Goal: Information Seeking & Learning: Find specific page/section

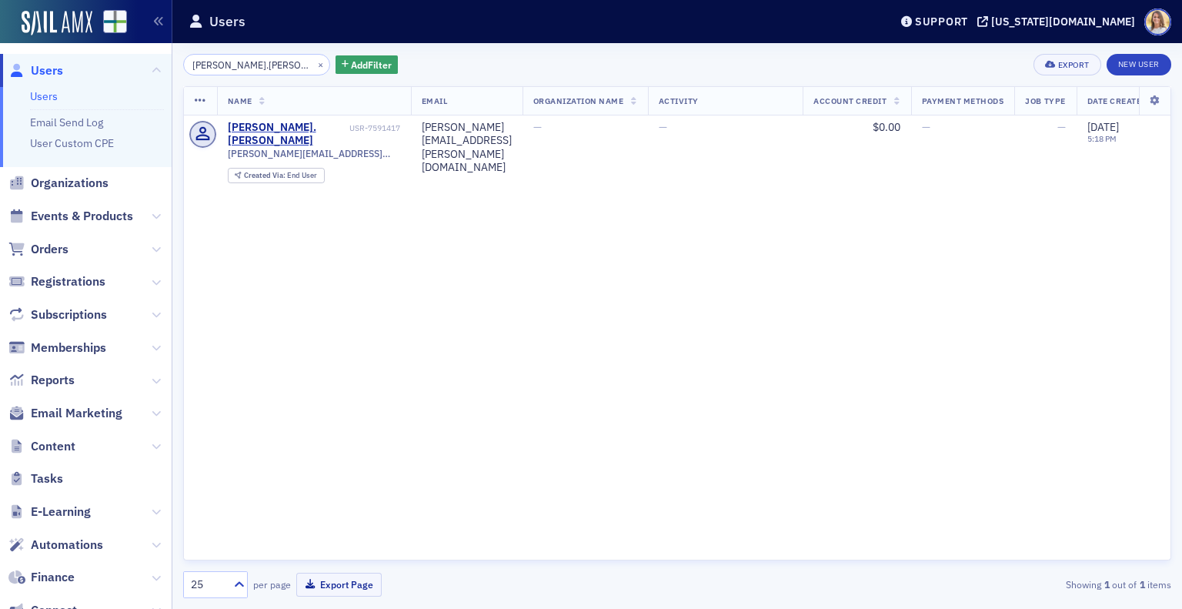
drag, startPoint x: 268, startPoint y: 63, endPoint x: 115, endPoint y: 56, distance: 152.6
click at [115, 56] on div "Users Users Email Send Log User Custom CPE Organizations Events & Products Orde…" at bounding box center [591, 304] width 1182 height 609
type input "[PERSON_NAME]"
click at [59, 73] on span "Users" at bounding box center [47, 70] width 32 height 17
click at [314, 63] on button "×" at bounding box center [321, 64] width 14 height 14
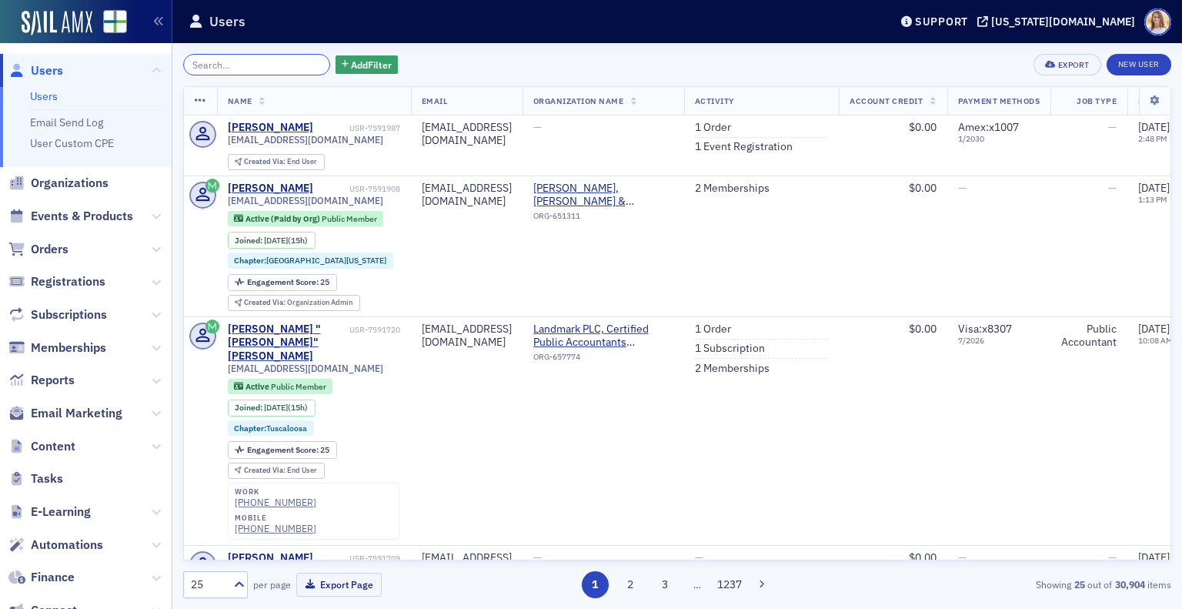
click at [252, 72] on input "search" at bounding box center [256, 65] width 147 height 22
paste input "Vance.overbey@gmail.com."
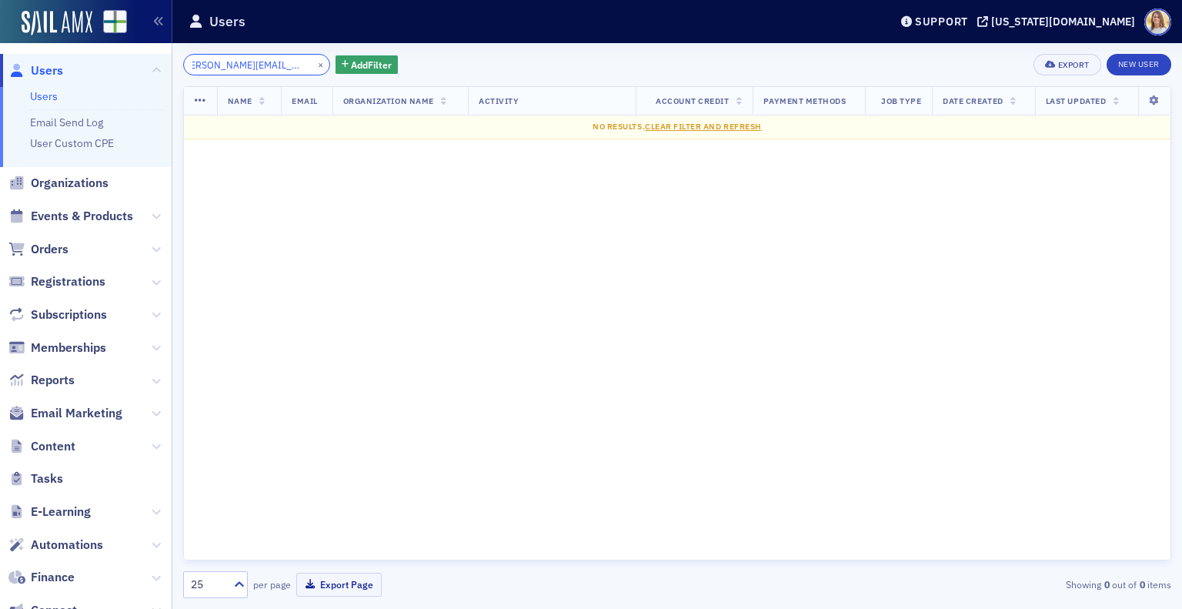
scroll to position [0, 9]
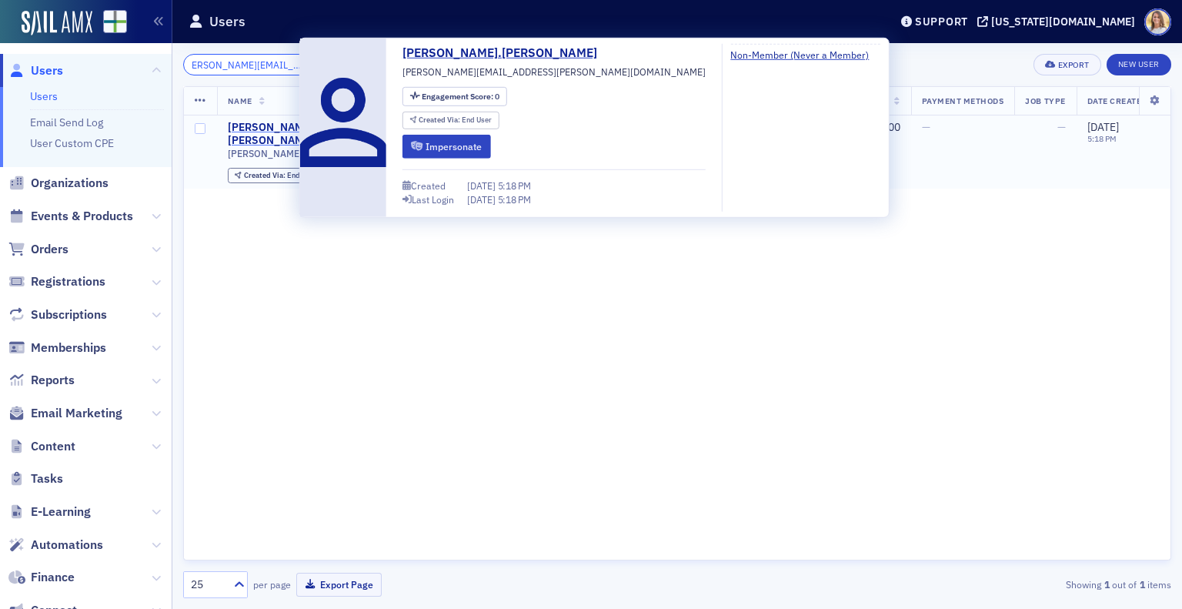
type input "Vance.overbey@gmail.com"
click at [256, 119] on td "vance.overbey USR-7591417 vance.overbey@gmail.com Created Via : End User" at bounding box center [314, 152] width 194 height 74
click at [259, 129] on div "vance.overbey" at bounding box center [287, 134] width 119 height 27
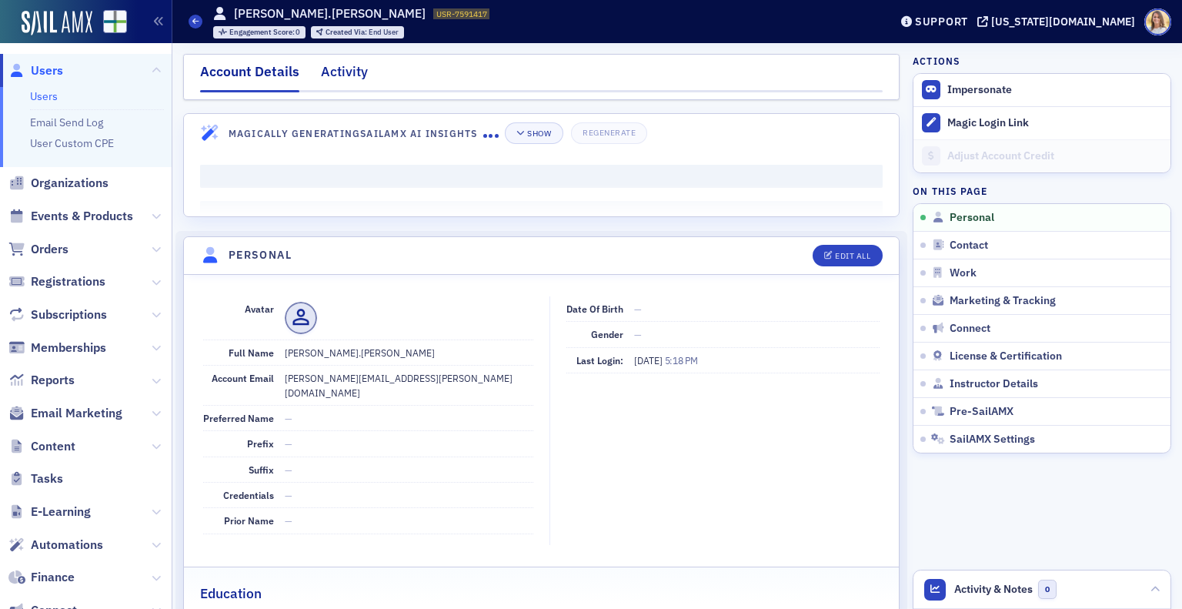
click at [354, 70] on div "Activity" at bounding box center [344, 76] width 47 height 28
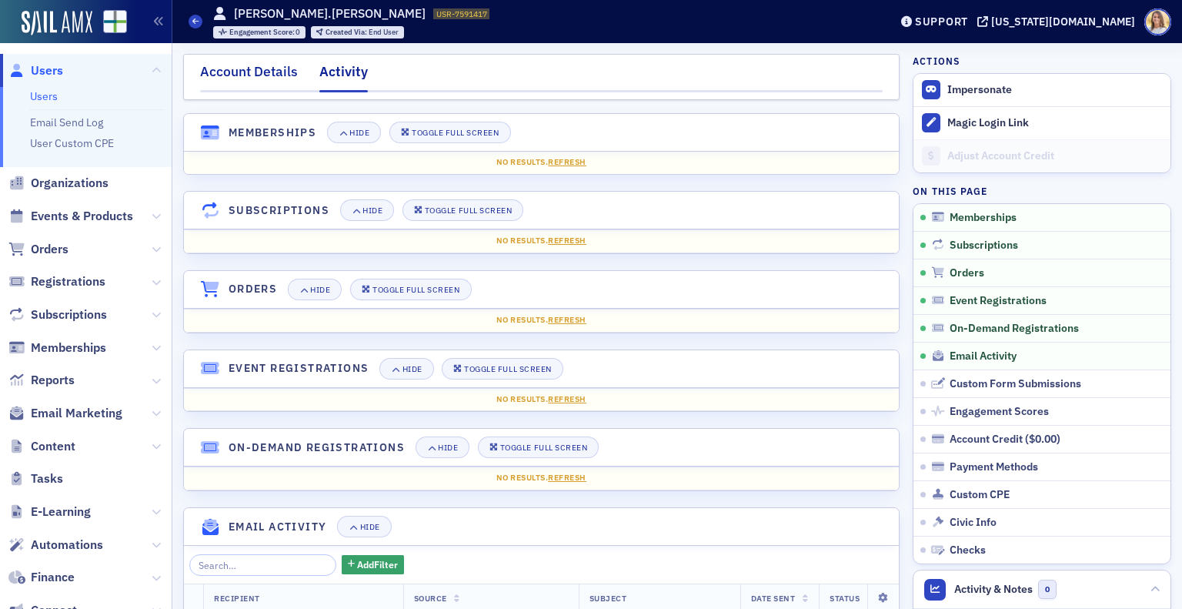
click at [274, 69] on div "Account Details" at bounding box center [249, 76] width 98 height 28
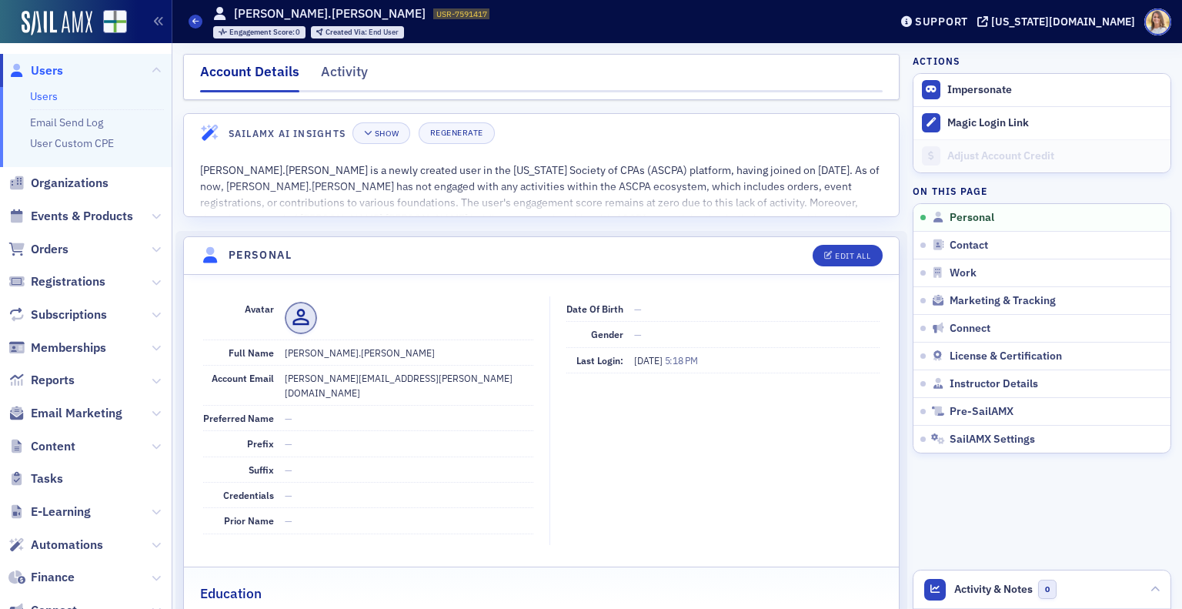
click at [53, 70] on span "Users" at bounding box center [47, 70] width 32 height 17
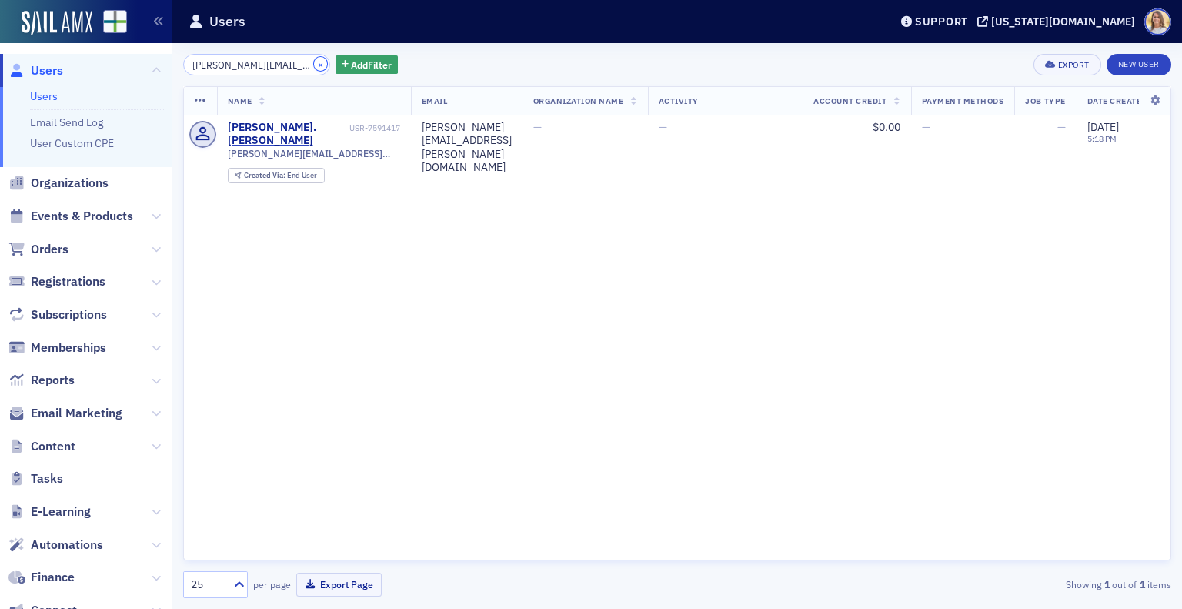
click at [314, 65] on button "×" at bounding box center [321, 64] width 14 height 14
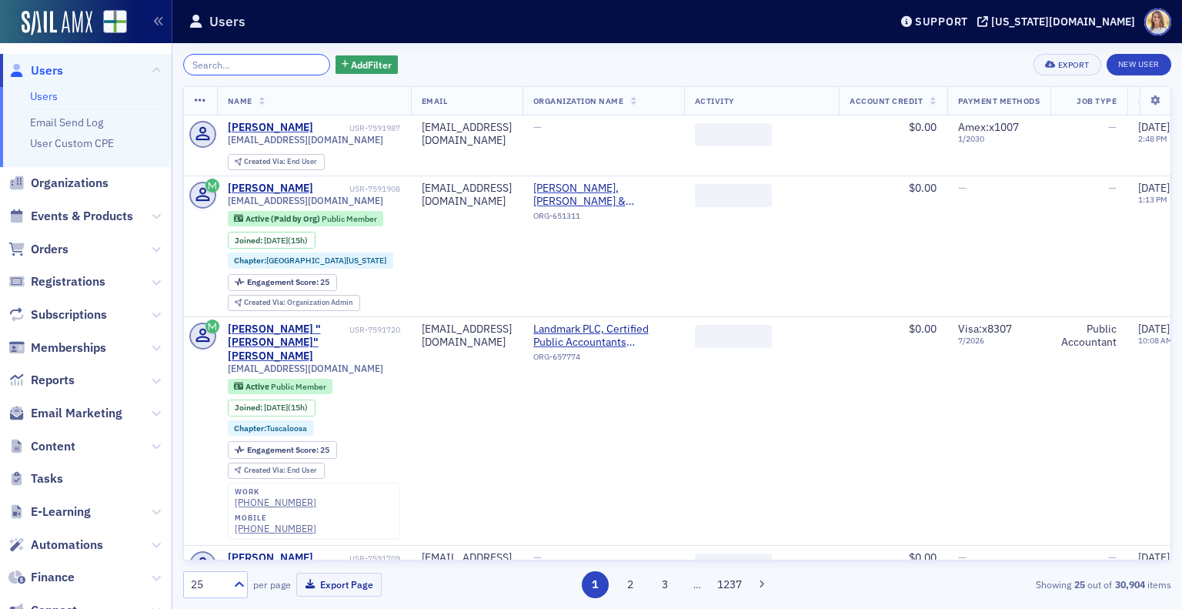
click at [277, 65] on input "search" at bounding box center [256, 65] width 147 height 22
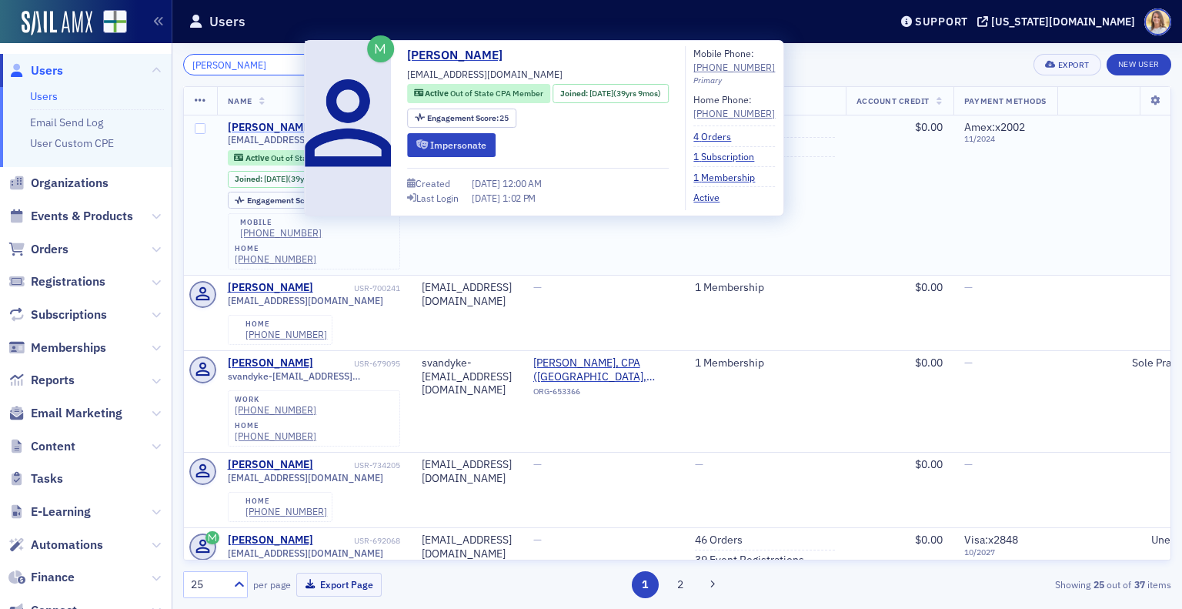
type input "suzanne inz"
click at [279, 125] on div "Suzanne Inzina" at bounding box center [270, 128] width 85 height 14
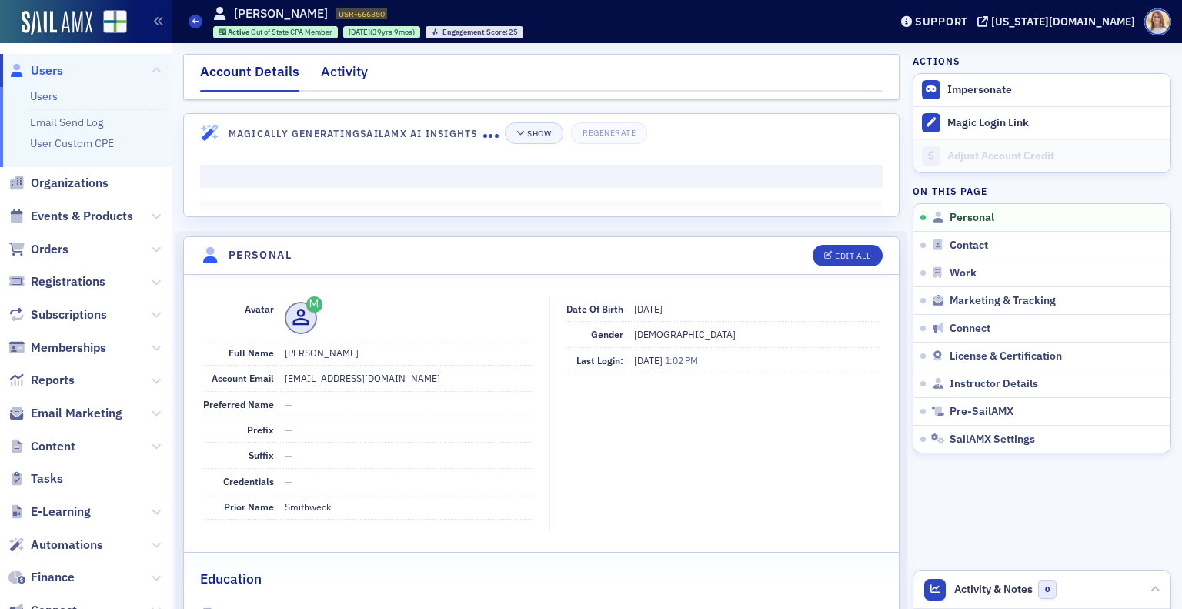
click at [359, 77] on div "Activity" at bounding box center [344, 76] width 47 height 28
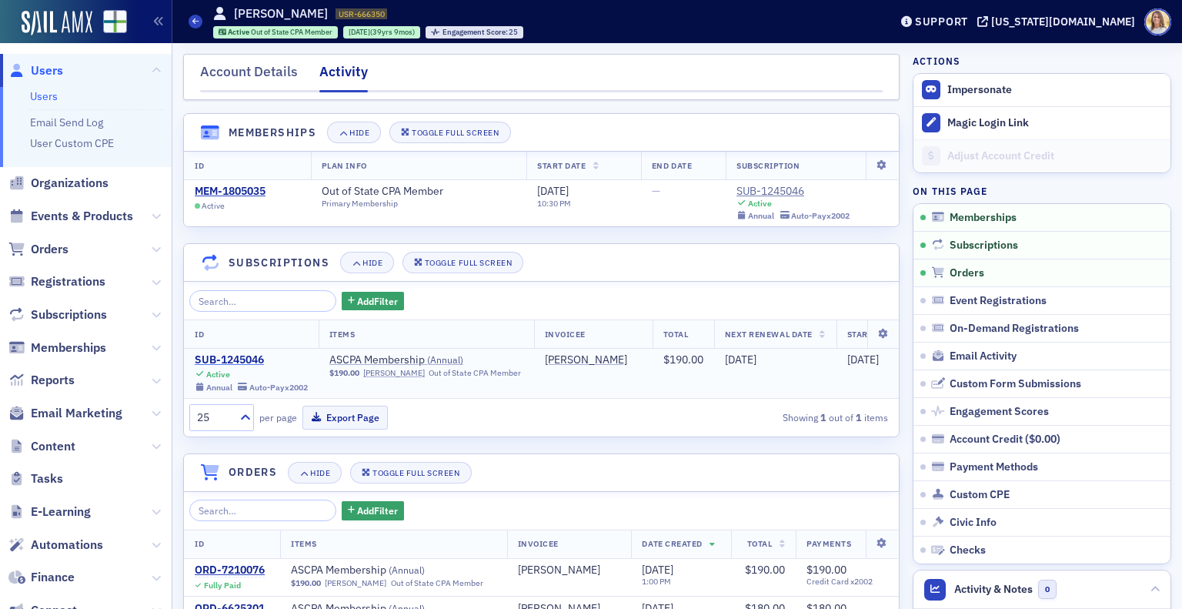
click at [252, 357] on div "SUB-1245046" at bounding box center [251, 360] width 113 height 14
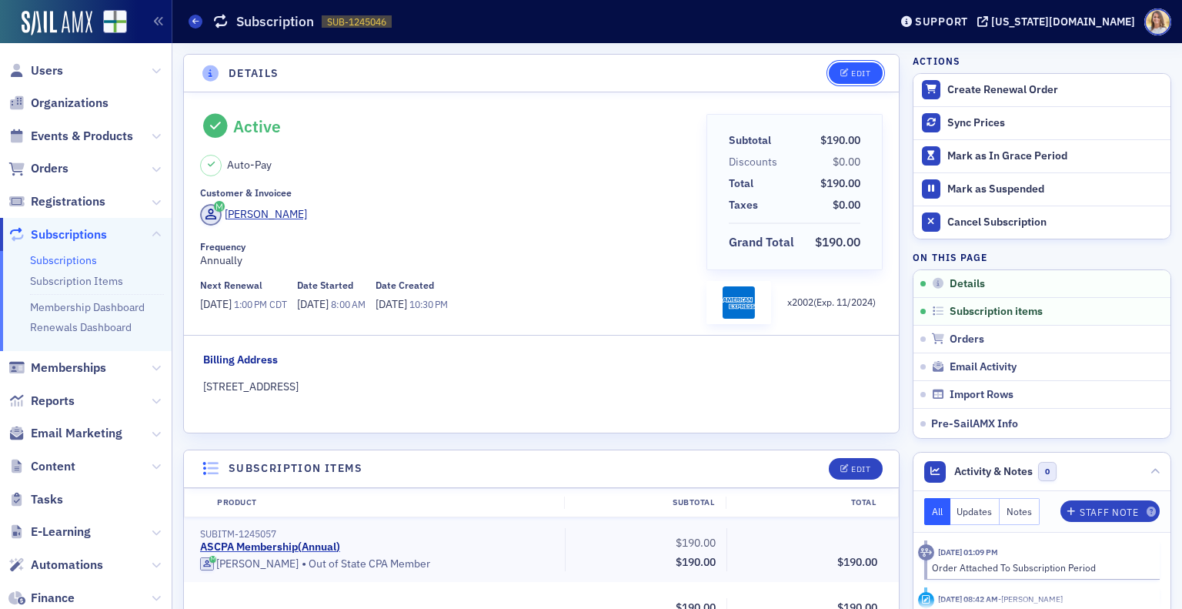
click at [838, 79] on button "Edit" at bounding box center [855, 73] width 53 height 22
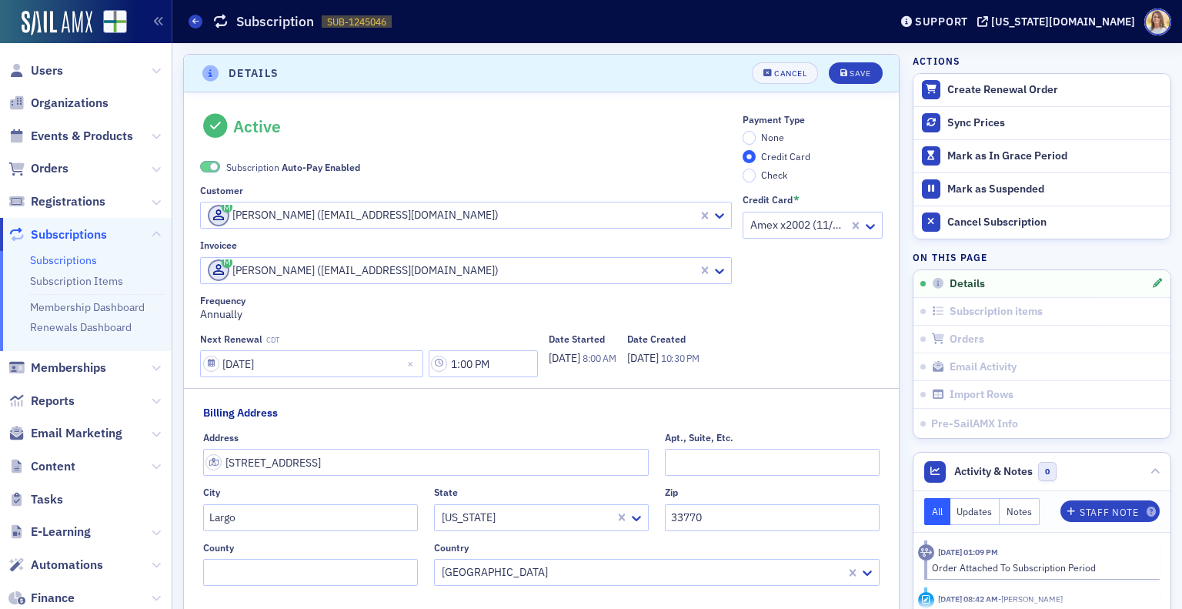
scroll to position [3, 0]
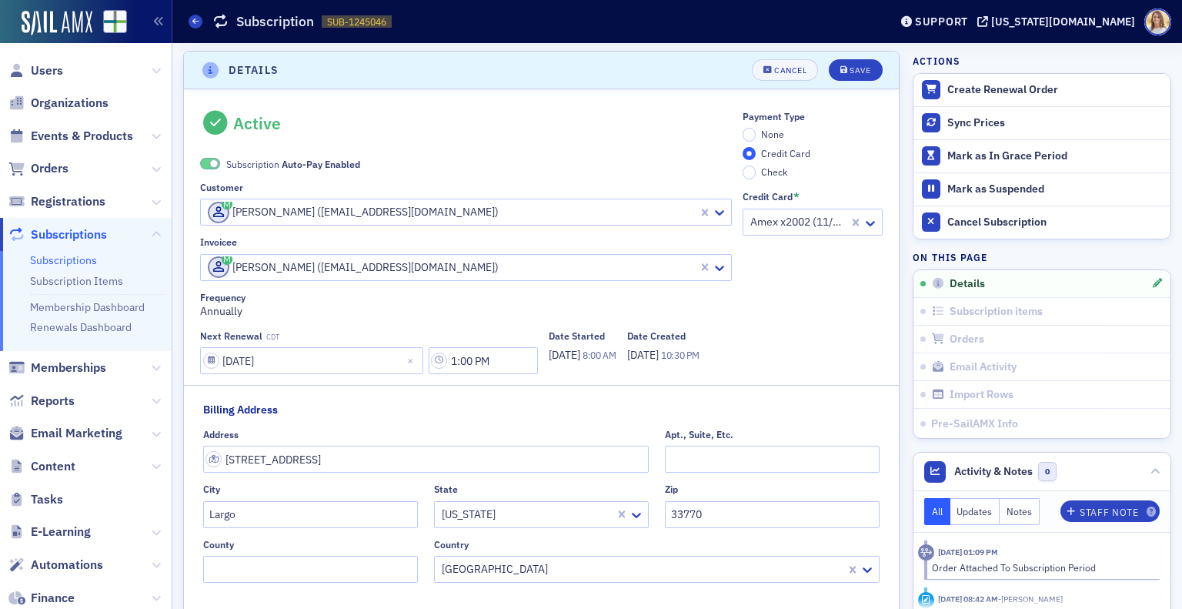
click at [206, 157] on label "Subscription Auto-Pay Enabled" at bounding box center [280, 164] width 160 height 14
click at [208, 159] on span at bounding box center [210, 164] width 20 height 12
click at [743, 134] on input "None" at bounding box center [750, 135] width 14 height 14
click at [850, 69] on div "Save" at bounding box center [860, 70] width 21 height 8
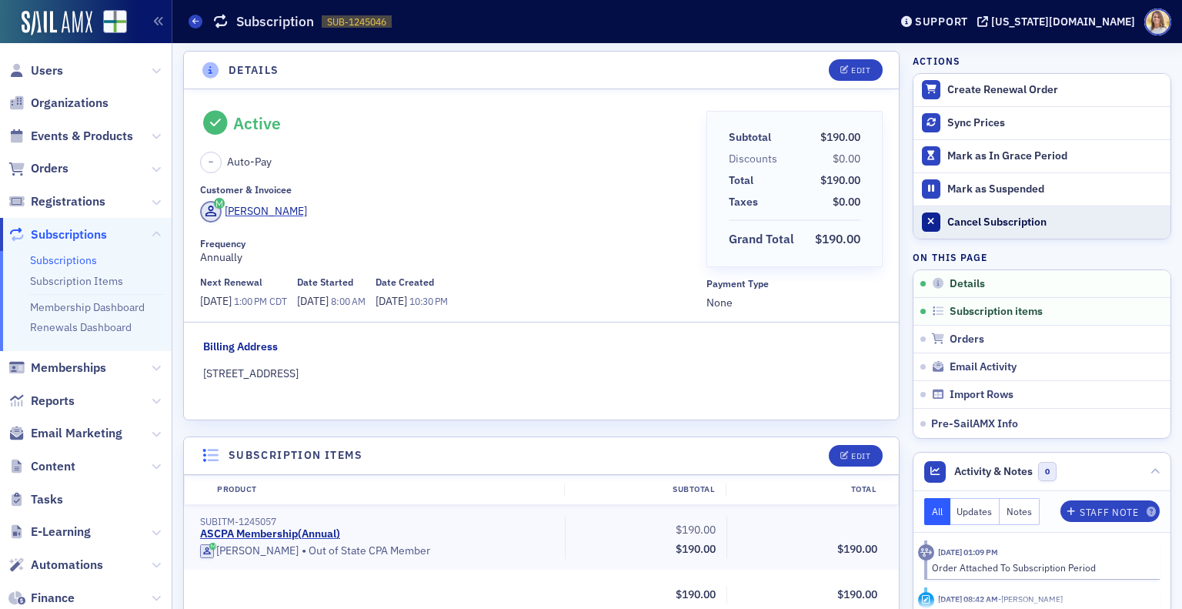
click at [1001, 219] on div "Cancel Subscription" at bounding box center [1056, 223] width 216 height 14
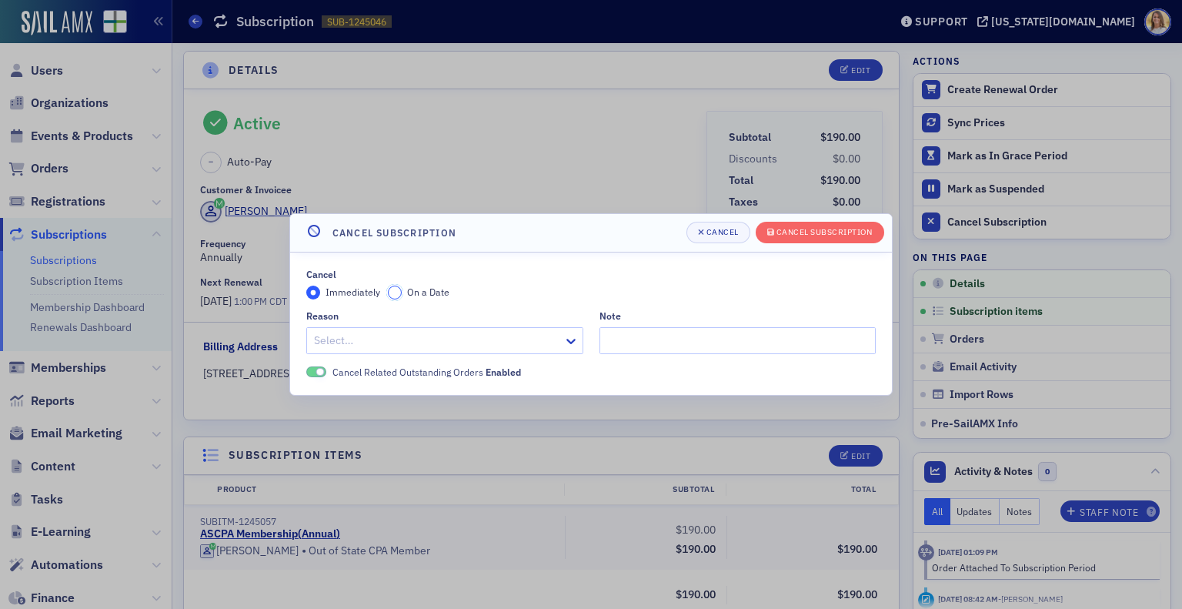
click at [393, 286] on input "On a Date" at bounding box center [395, 293] width 14 height 14
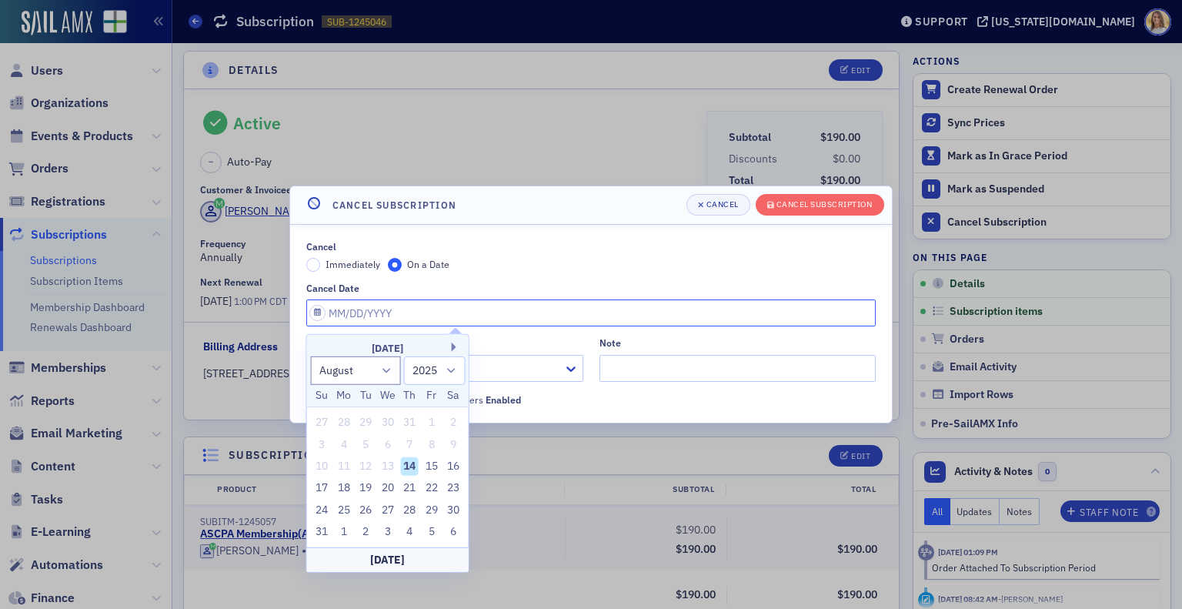
click at [401, 310] on input "Cancel Date" at bounding box center [591, 312] width 570 height 27
click at [453, 347] on button "Next Month" at bounding box center [456, 347] width 9 height 9
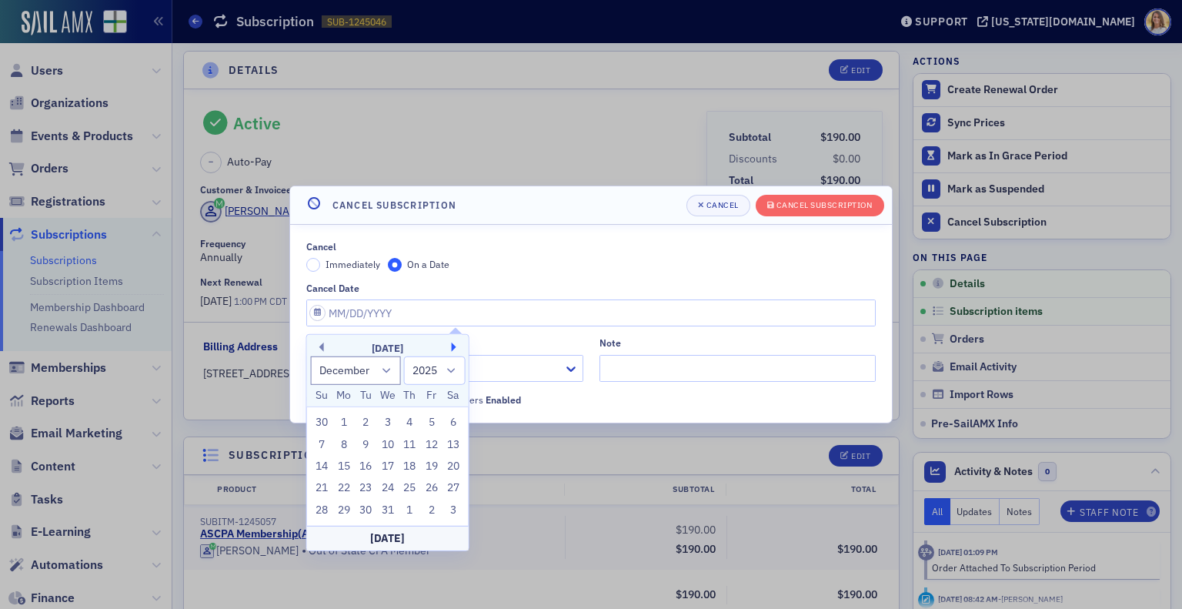
click at [453, 347] on button "Next Month" at bounding box center [456, 347] width 9 height 9
select select "0"
select select "2026"
click at [453, 347] on button "Next Month" at bounding box center [456, 347] width 9 height 9
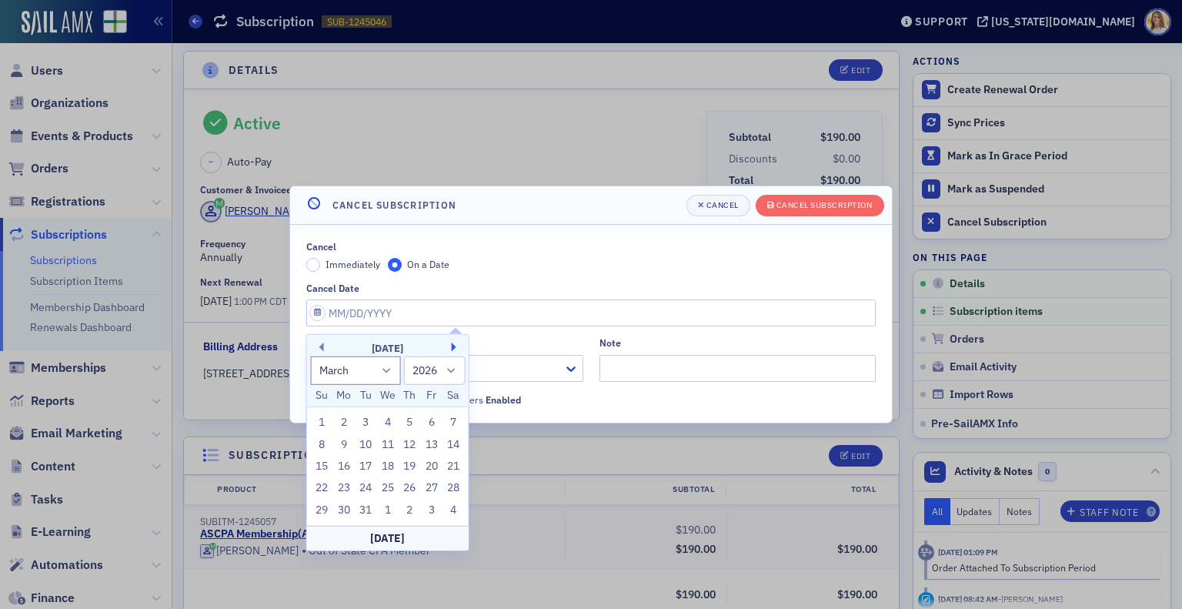
click at [453, 347] on button "Next Month" at bounding box center [456, 347] width 9 height 9
select select "3"
click at [407, 503] on div "30" at bounding box center [409, 510] width 18 height 18
type input "04/30/2026"
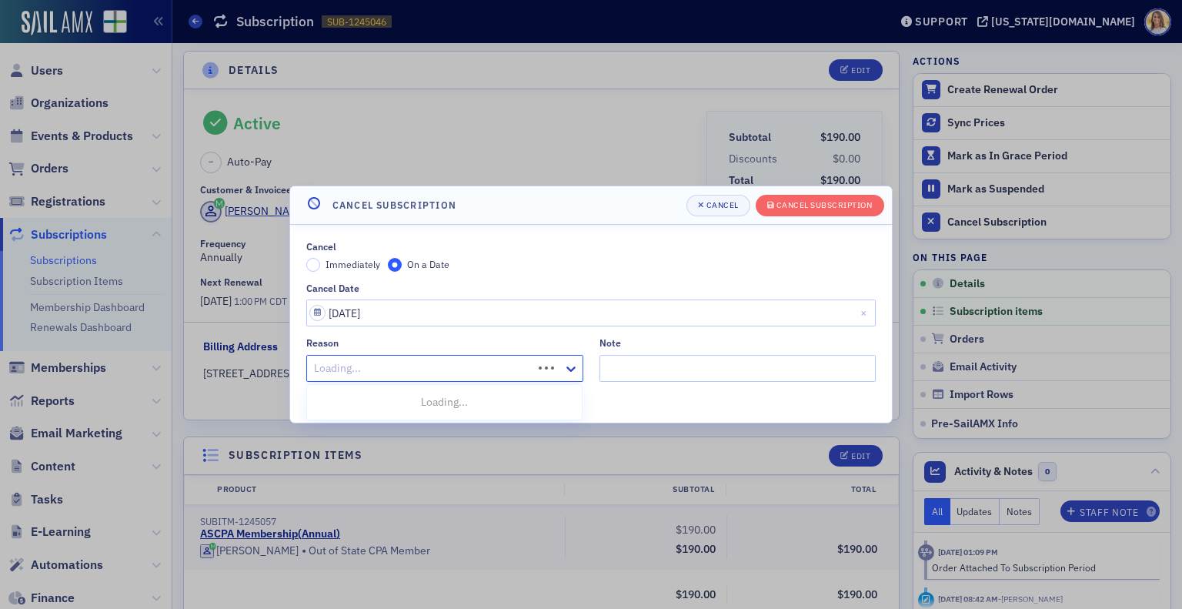
click at [483, 373] on div at bounding box center [422, 368] width 219 height 19
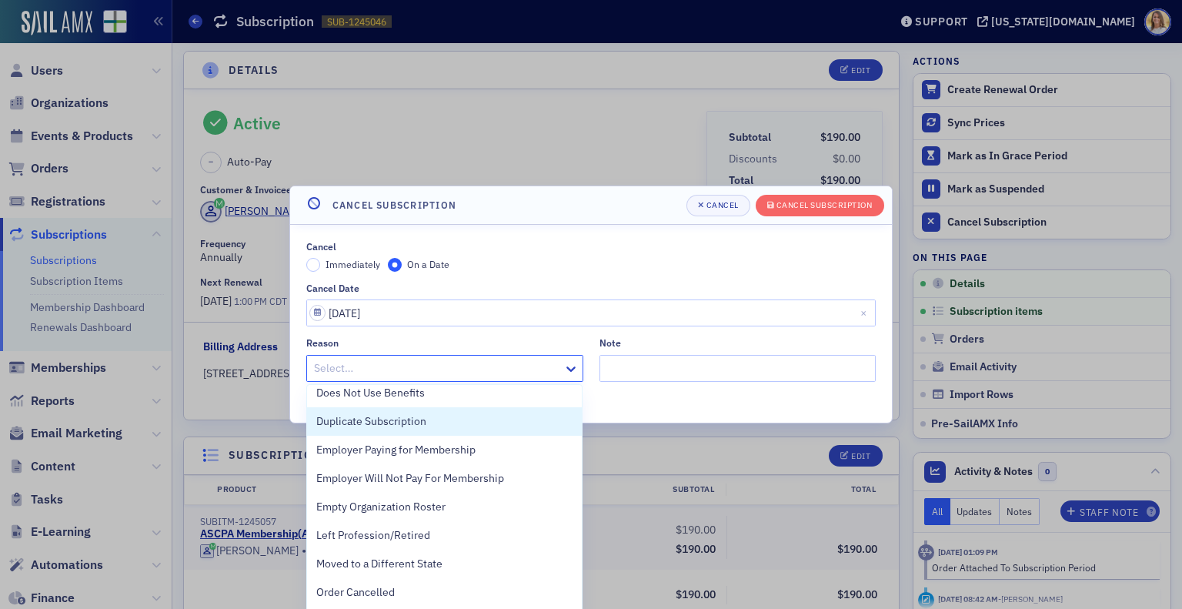
scroll to position [49, 0]
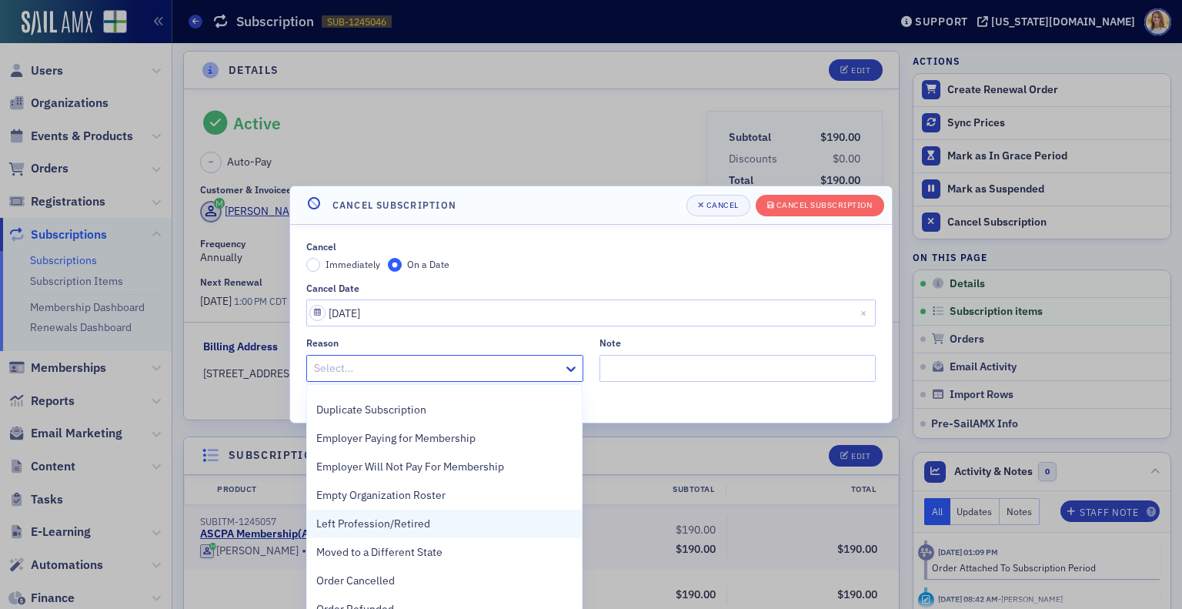
click at [517, 517] on div "Left Profession/Retired" at bounding box center [444, 524] width 257 height 16
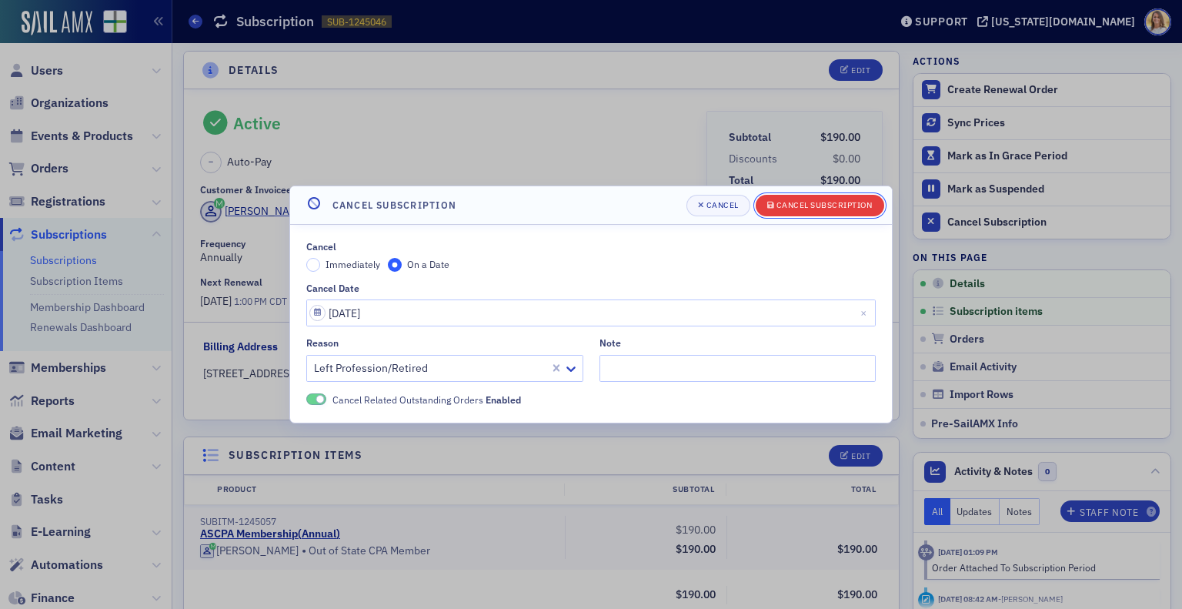
click at [837, 201] on div "Cancel Subscription" at bounding box center [825, 205] width 96 height 8
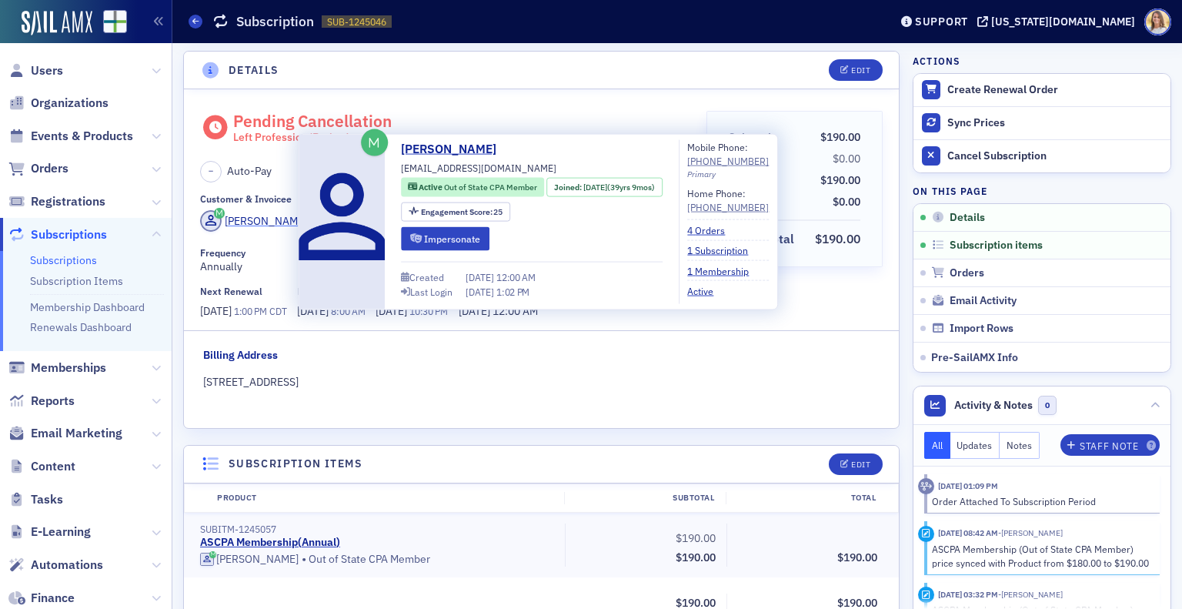
click at [282, 216] on div "Suzanne Inzina" at bounding box center [266, 221] width 82 height 16
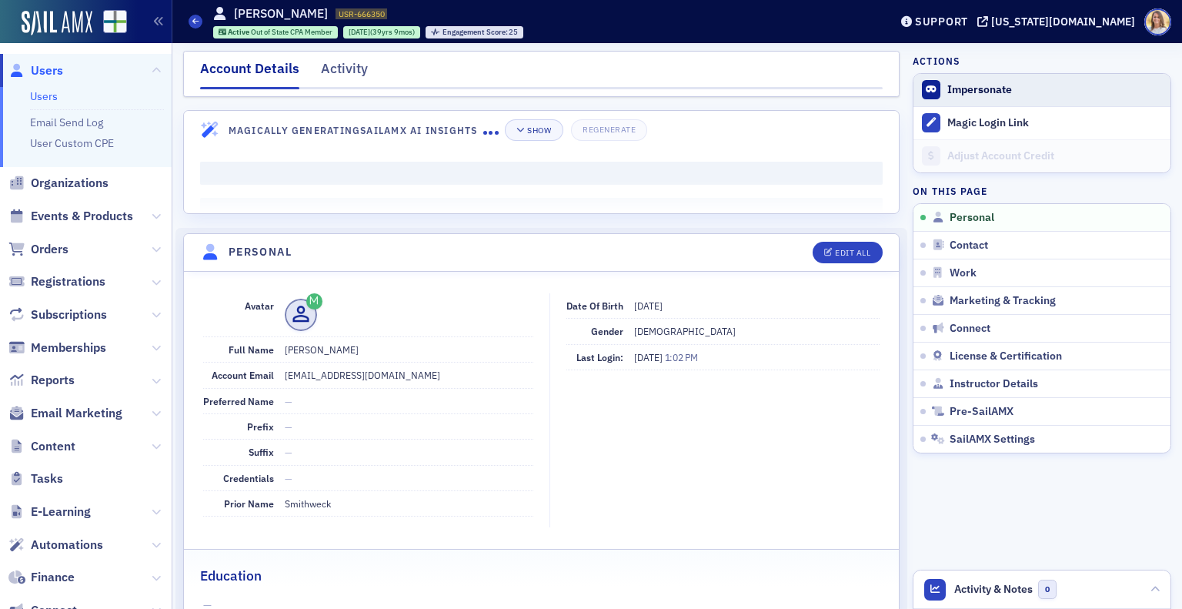
click at [988, 90] on button "Impersonate" at bounding box center [980, 90] width 65 height 14
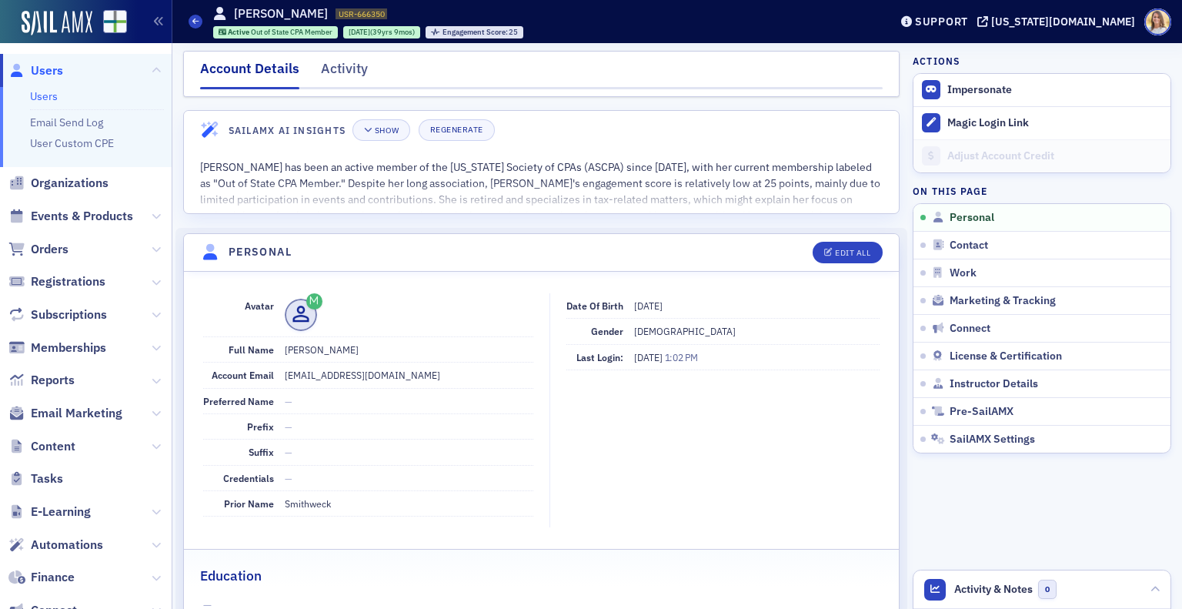
click at [37, 72] on span "Users" at bounding box center [47, 70] width 32 height 17
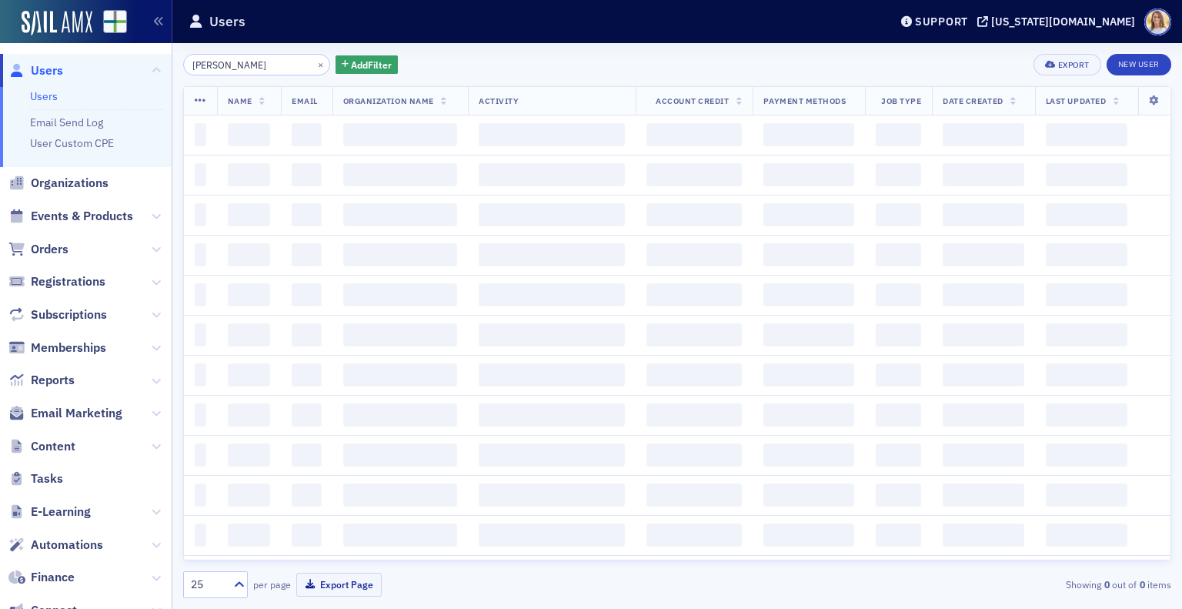
drag, startPoint x: 269, startPoint y: 61, endPoint x: 92, endPoint y: 41, distance: 178.2
click at [92, 41] on div "Users Users Email Send Log User Custom CPE Organizations Events & Products Orde…" at bounding box center [591, 304] width 1182 height 609
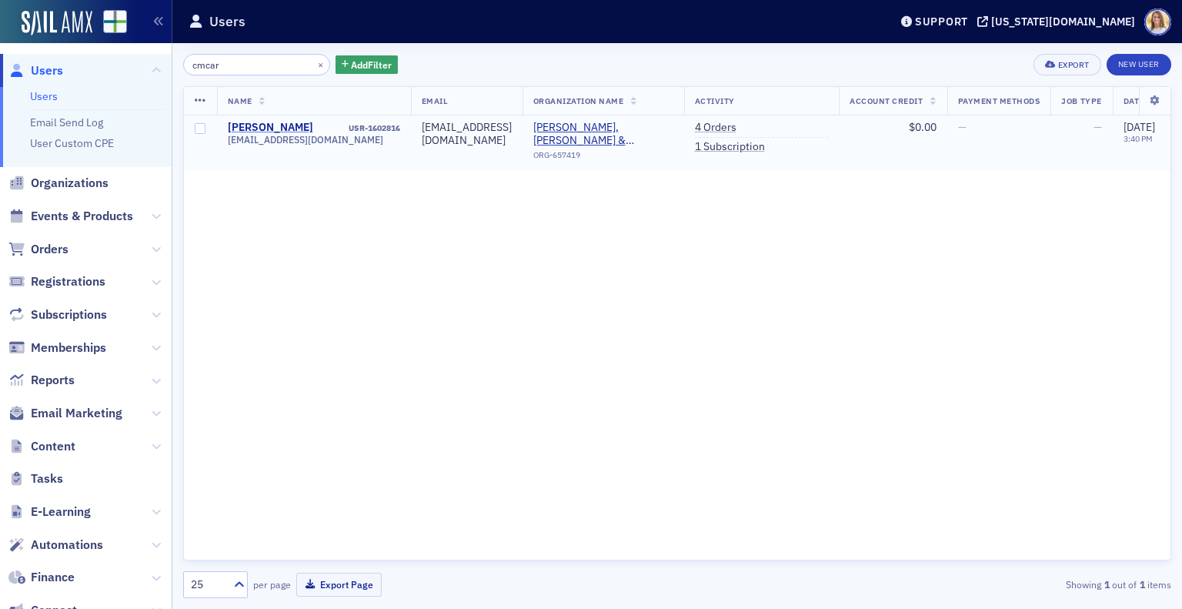
type input "cmcar"
click at [268, 124] on div "Harry McArthur" at bounding box center [270, 128] width 85 height 14
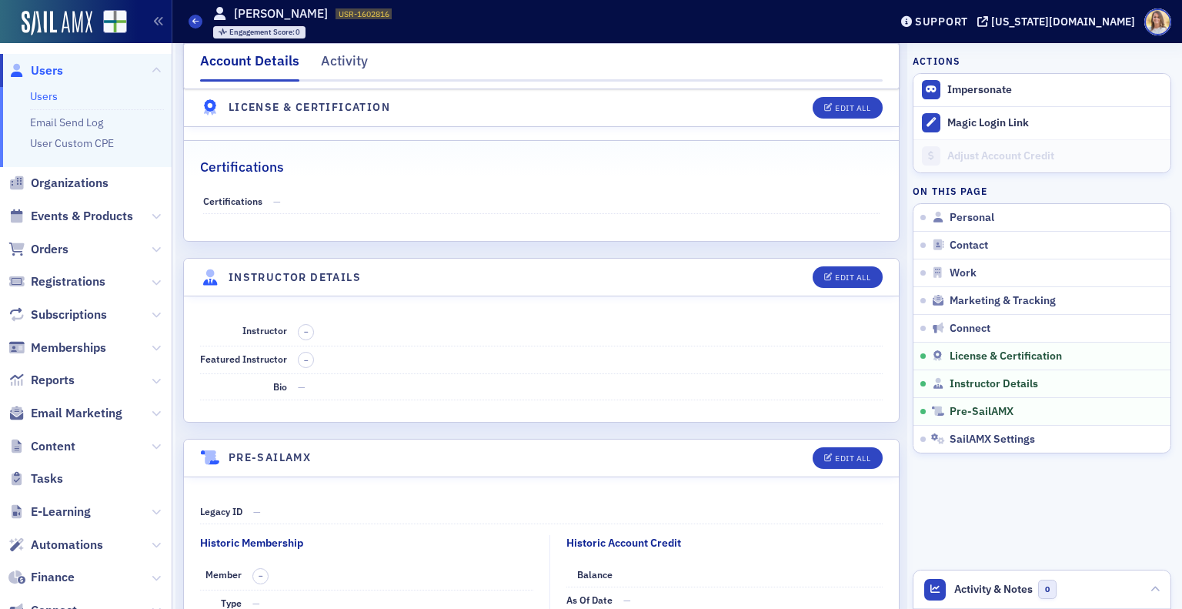
scroll to position [2747, 0]
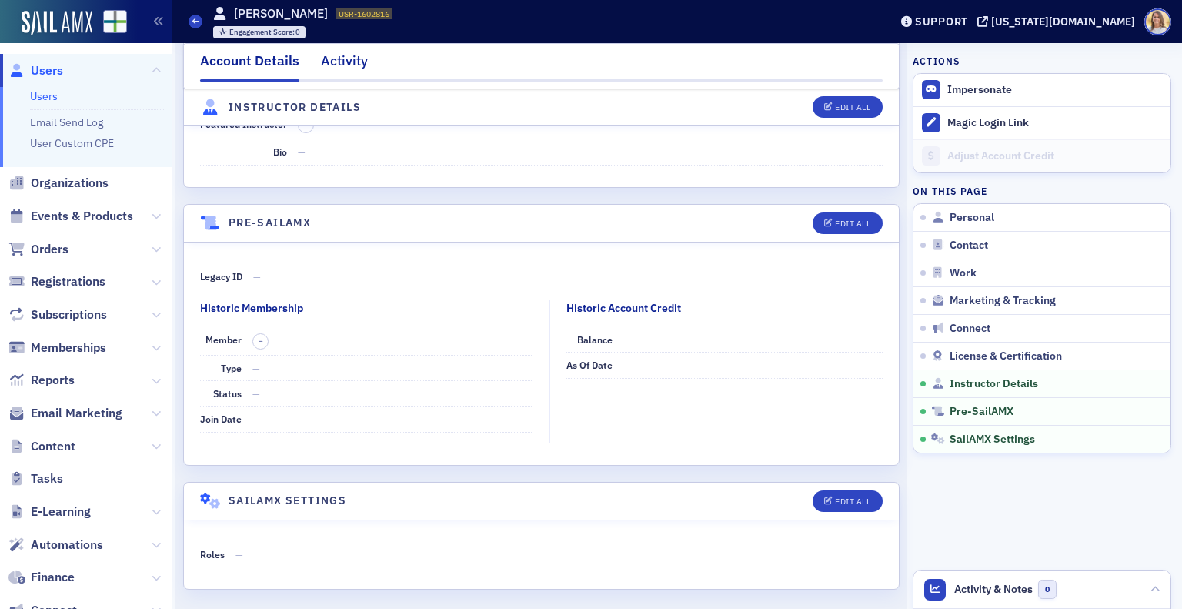
click at [345, 64] on div "Activity" at bounding box center [344, 65] width 47 height 28
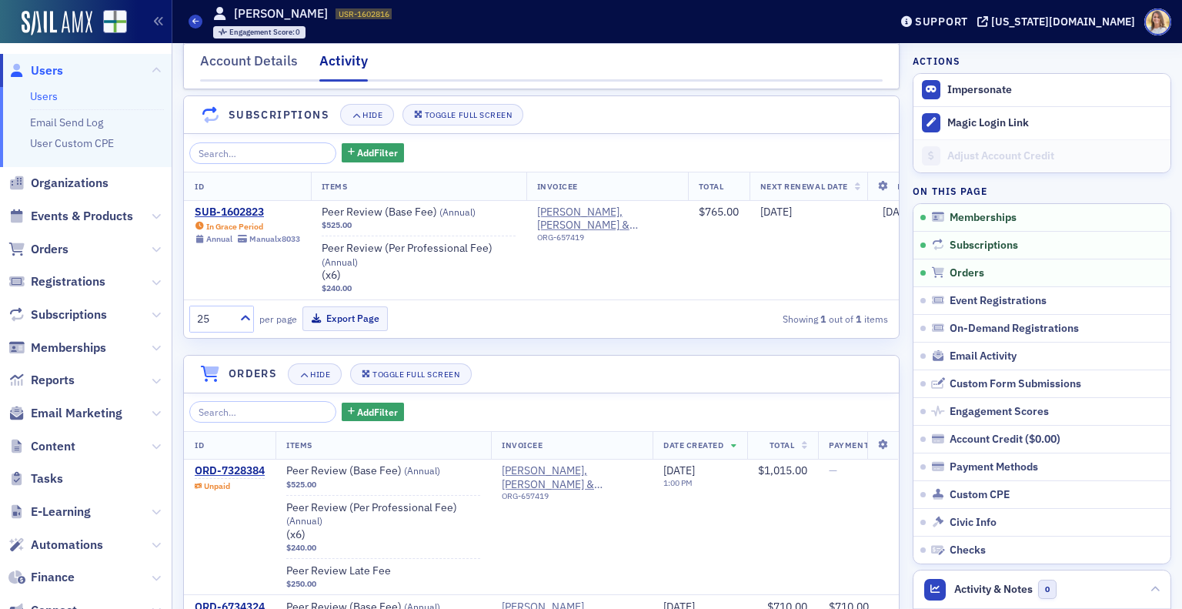
scroll to position [71, 0]
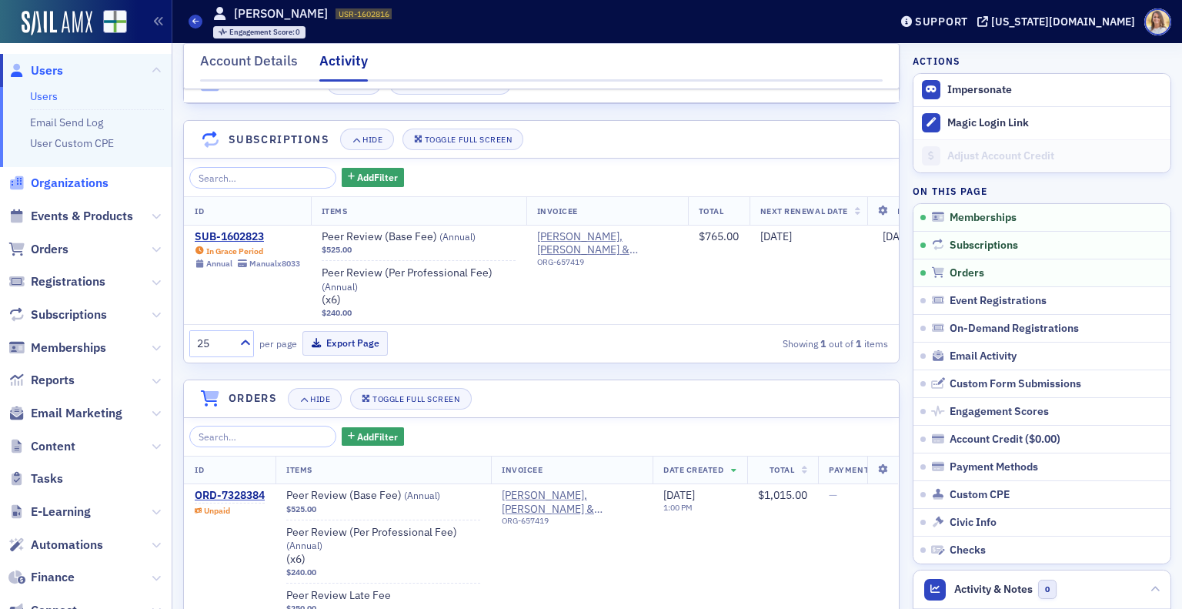
click at [65, 181] on span "Organizations" at bounding box center [70, 183] width 78 height 17
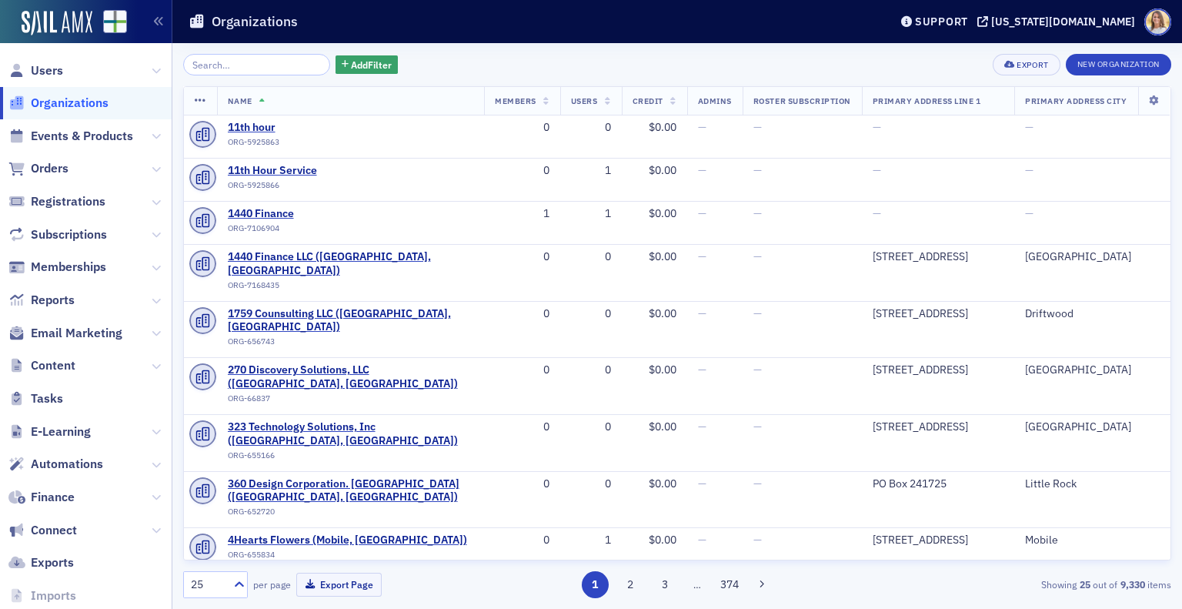
click at [276, 63] on input "search" at bounding box center [256, 65] width 147 height 22
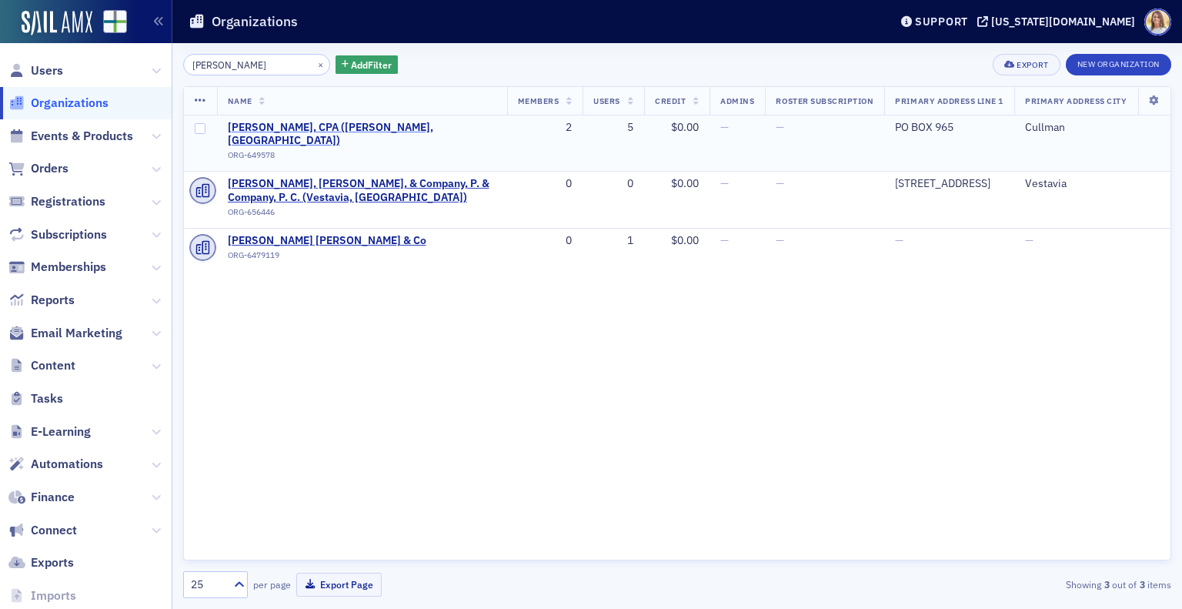
type input "cooke"
click at [346, 125] on span "[PERSON_NAME], CPA ([PERSON_NAME], [GEOGRAPHIC_DATA])" at bounding box center [362, 134] width 269 height 27
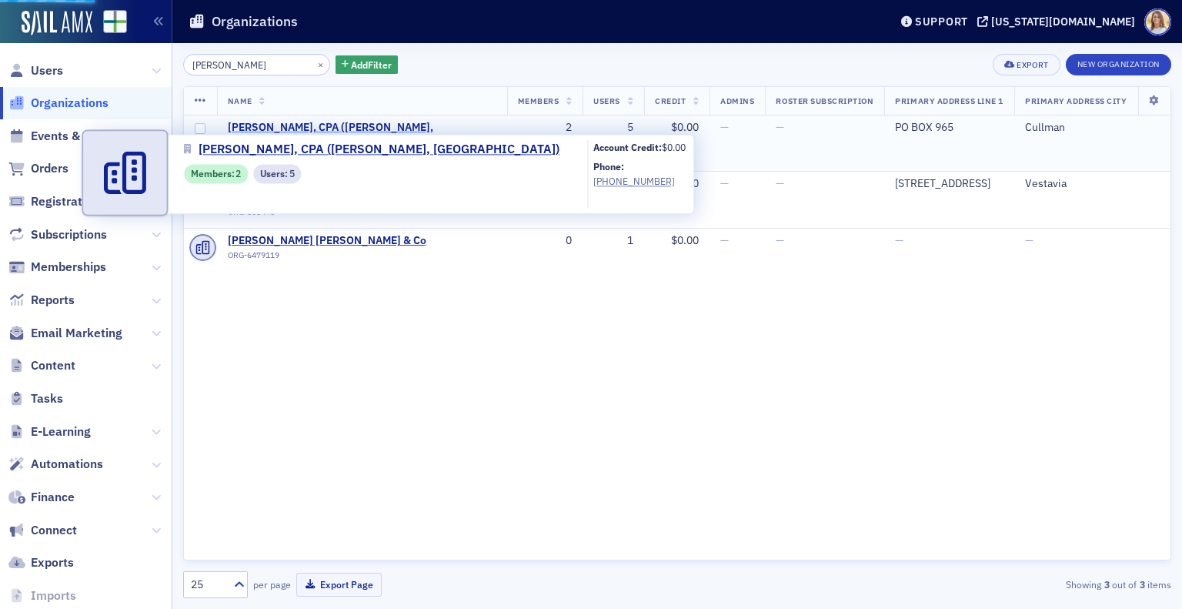
select select "US"
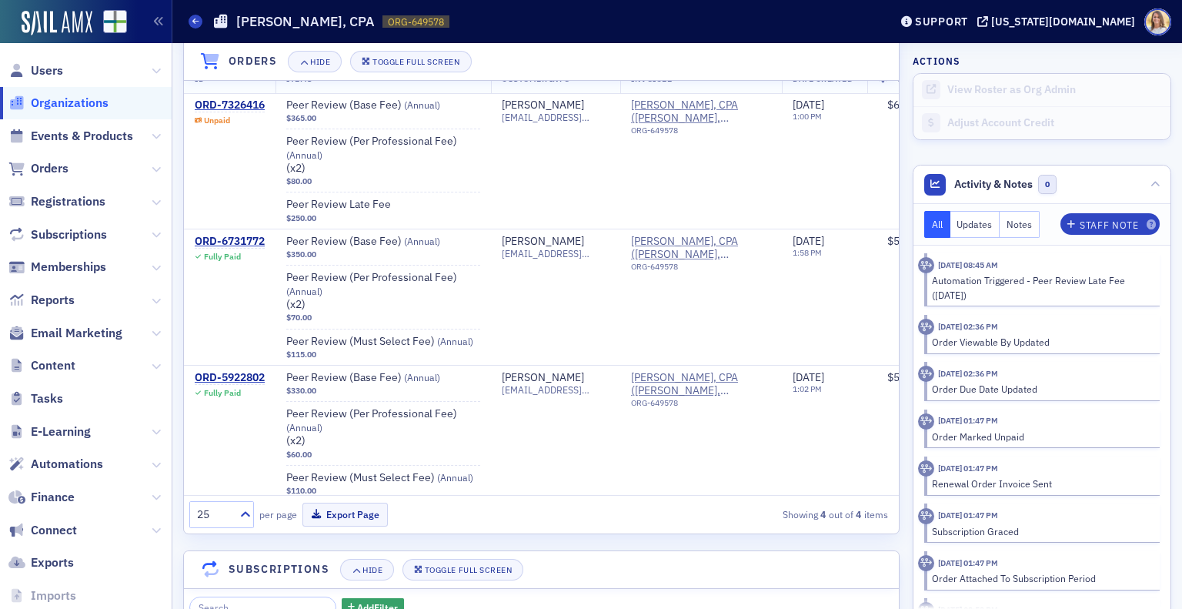
scroll to position [1133, 0]
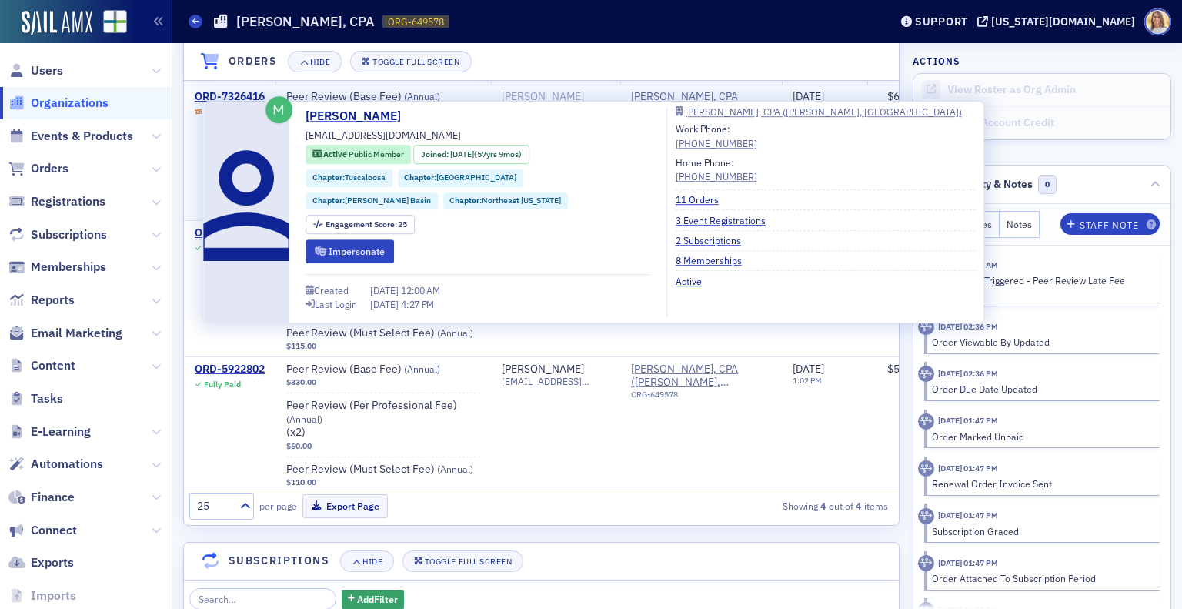
click at [541, 92] on div "[PERSON_NAME]" at bounding box center [543, 97] width 82 height 14
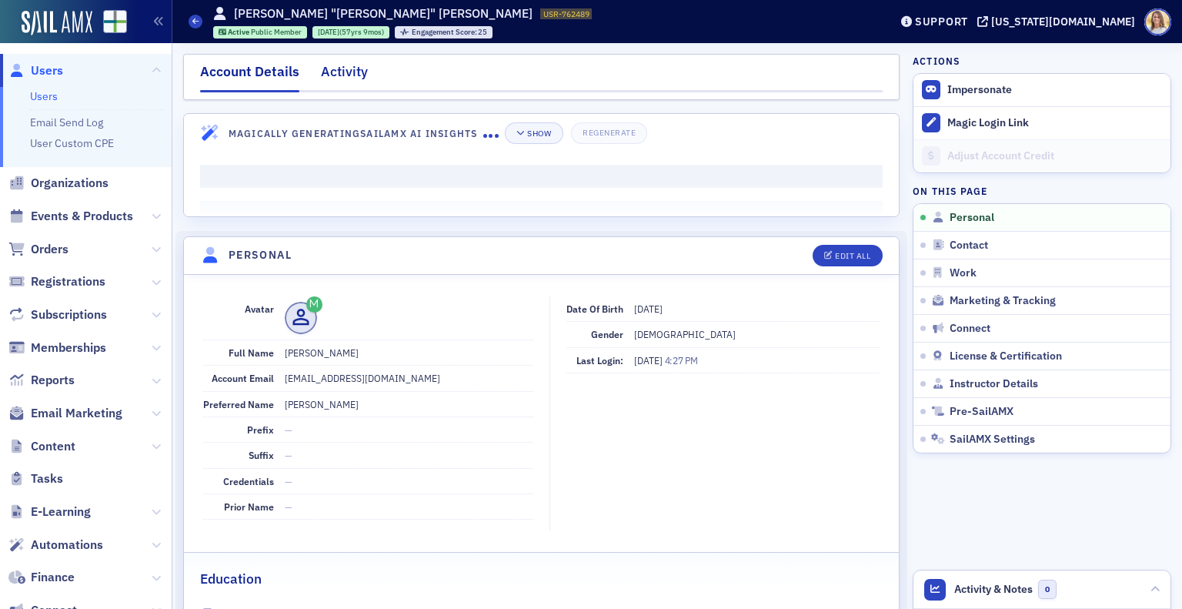
click at [354, 72] on div "Activity" at bounding box center [344, 76] width 47 height 28
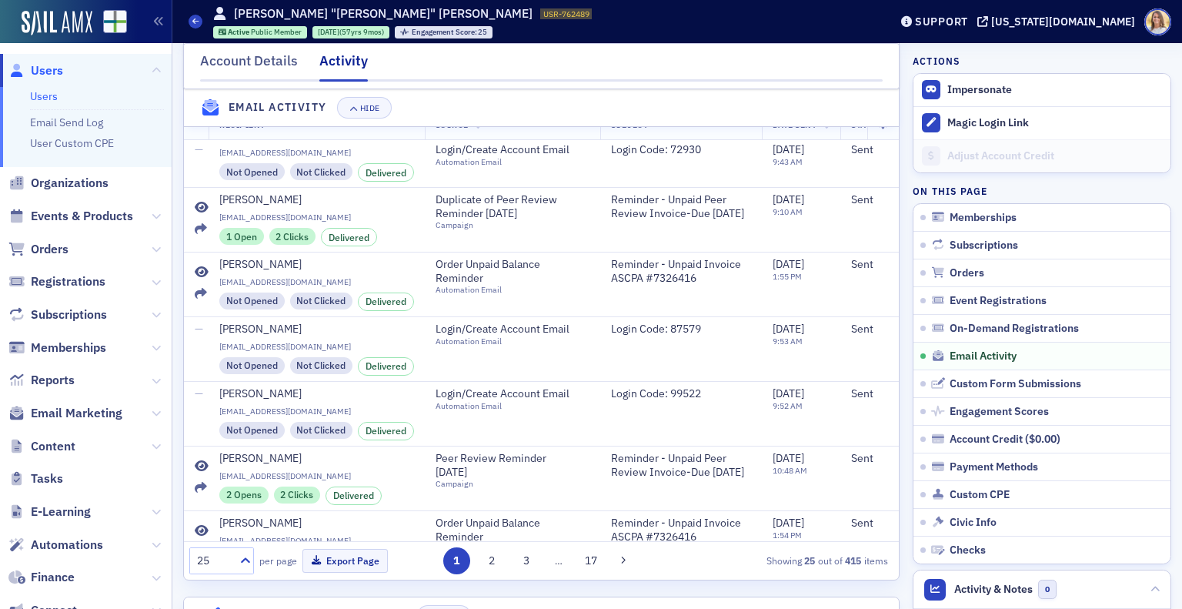
scroll to position [68, 0]
